Goal: Task Accomplishment & Management: Manage account settings

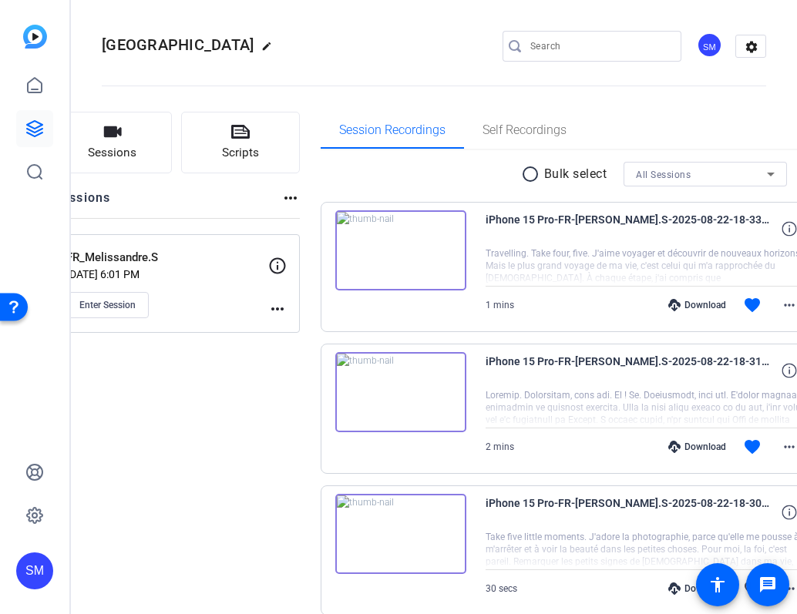
click at [717, 126] on div at bounding box center [398, 307] width 797 height 614
click at [767, 174] on icon at bounding box center [771, 175] width 8 height 4
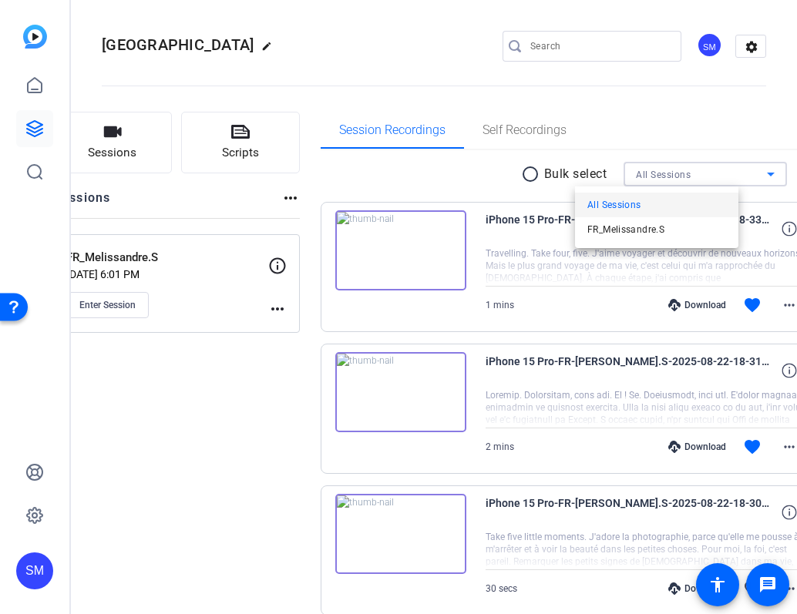
click at [721, 174] on div at bounding box center [398, 307] width 797 height 614
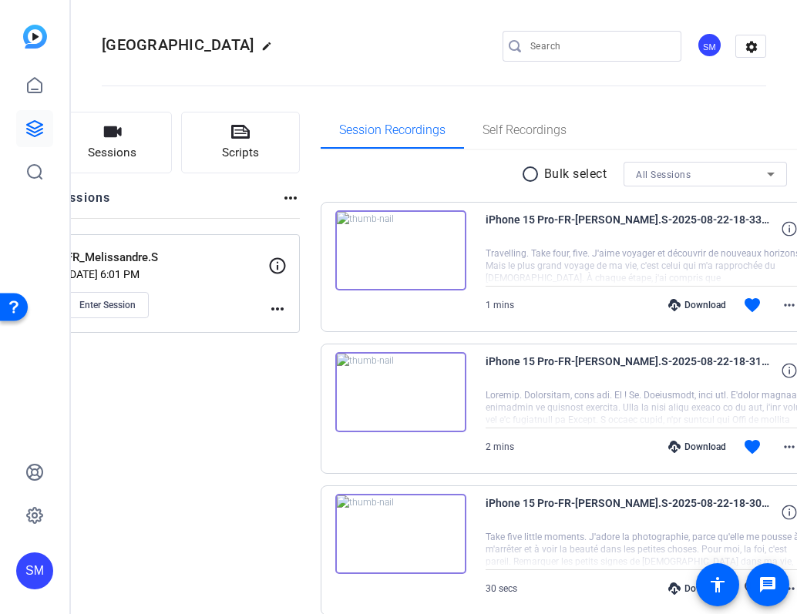
click at [287, 308] on mat-icon "more_horiz" at bounding box center [277, 309] width 18 height 18
click at [345, 335] on span "Edit Session" at bounding box center [374, 331] width 70 height 18
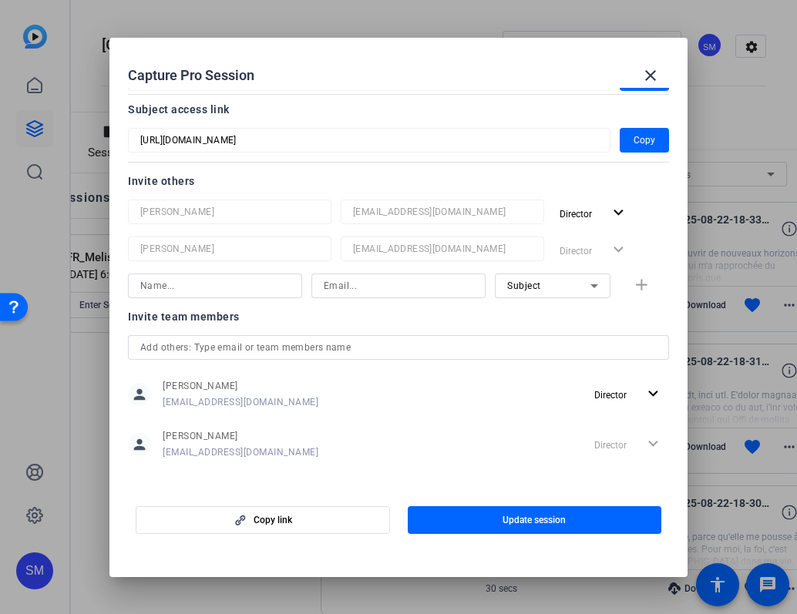
scroll to position [136, 0]
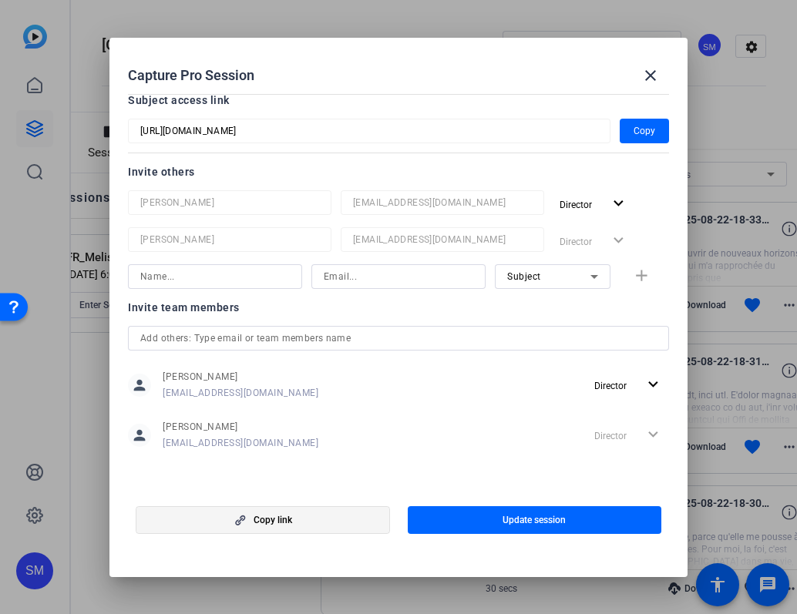
click at [256, 526] on span "button" at bounding box center [262, 520] width 253 height 37
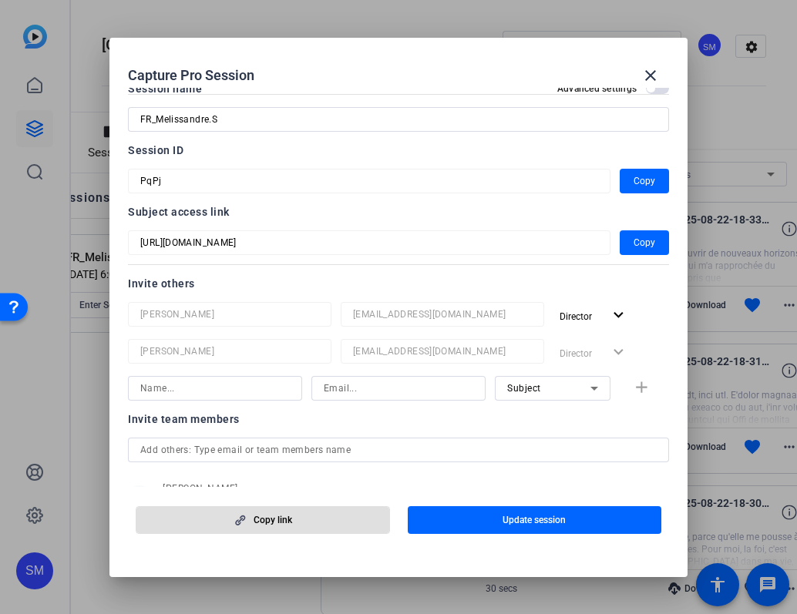
scroll to position [0, 0]
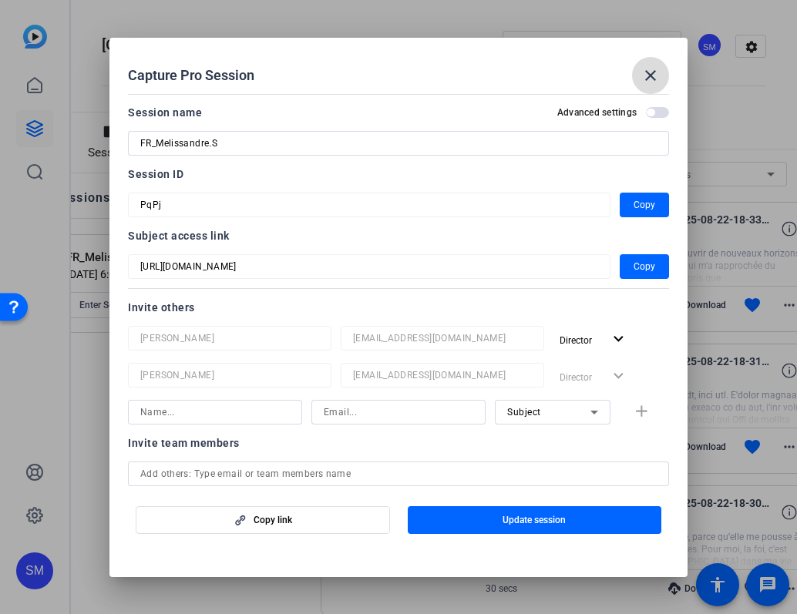
click at [653, 76] on mat-icon "close" at bounding box center [650, 75] width 18 height 18
